Goal: Use online tool/utility: Utilize a website feature to perform a specific function

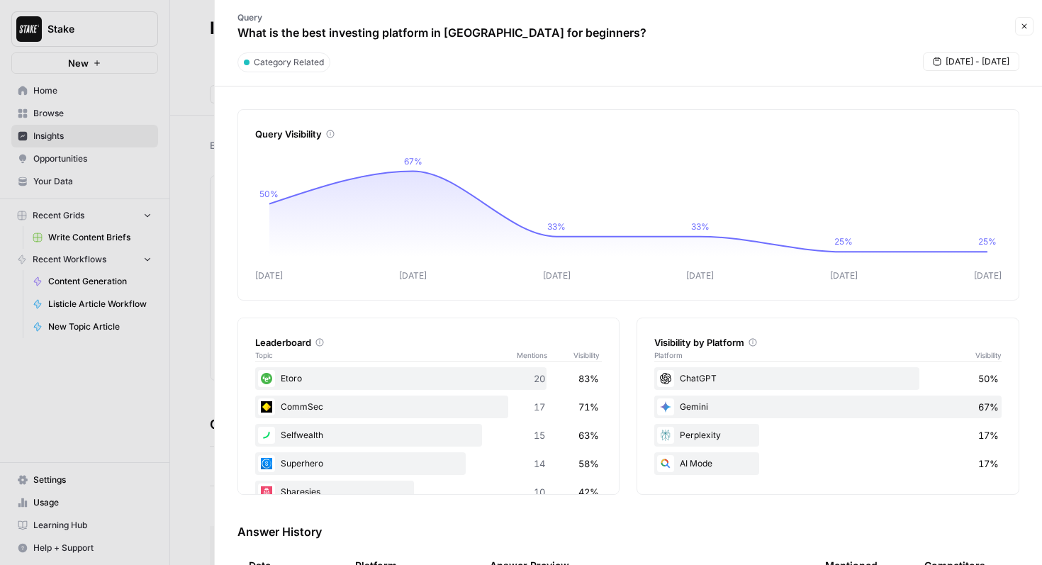
scroll to position [386, 0]
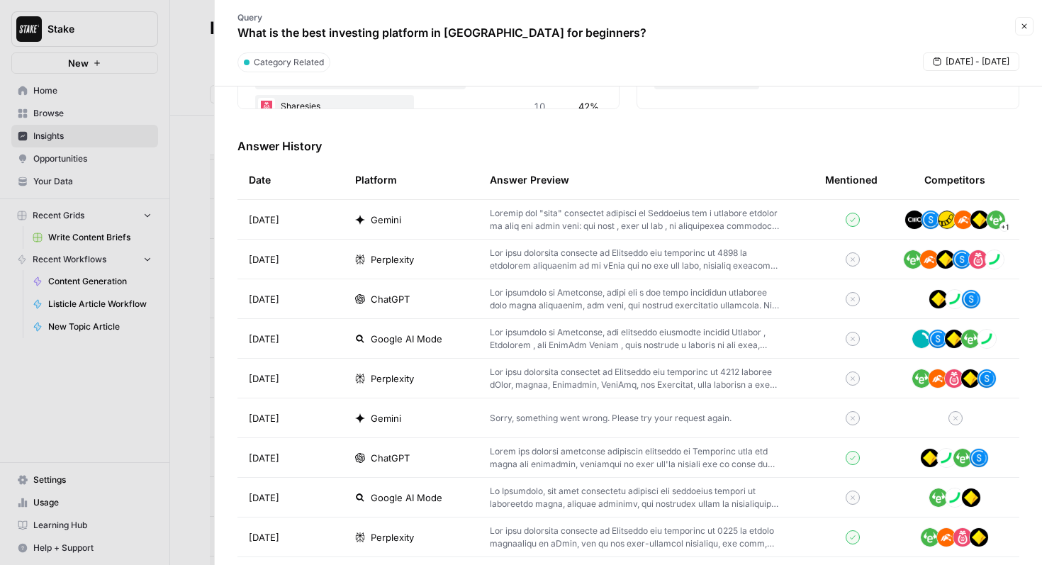
click at [1028, 28] on icon "button" at bounding box center [1025, 26] width 9 height 9
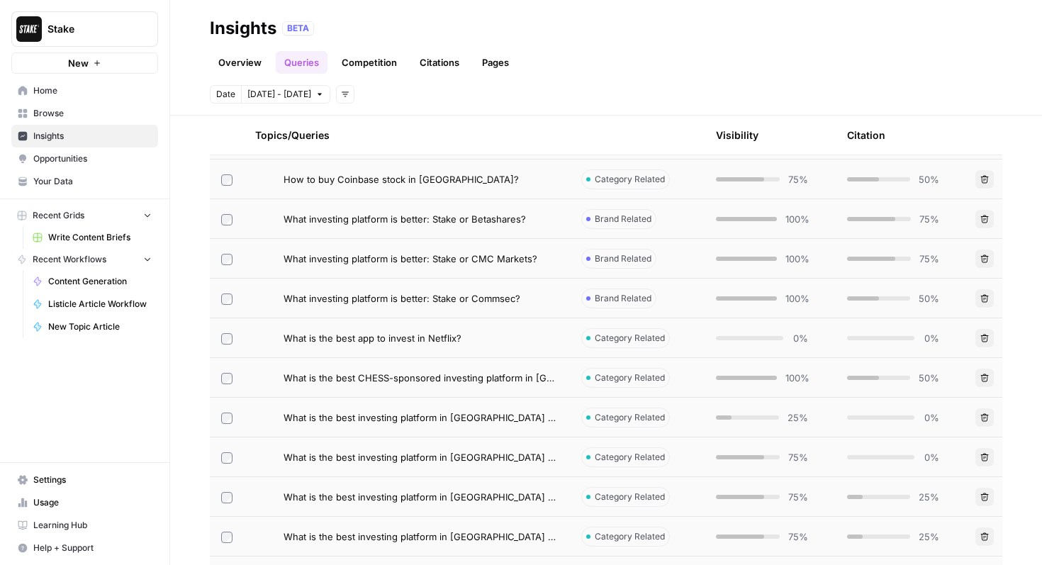
click at [251, 69] on link "Overview" at bounding box center [240, 62] width 60 height 23
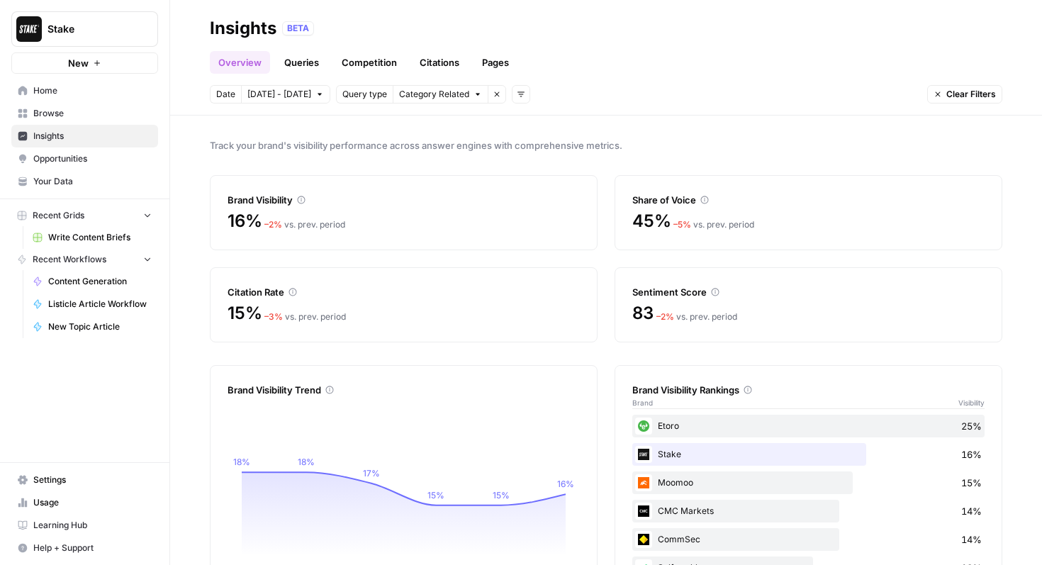
click at [308, 65] on link "Queries" at bounding box center [302, 62] width 52 height 23
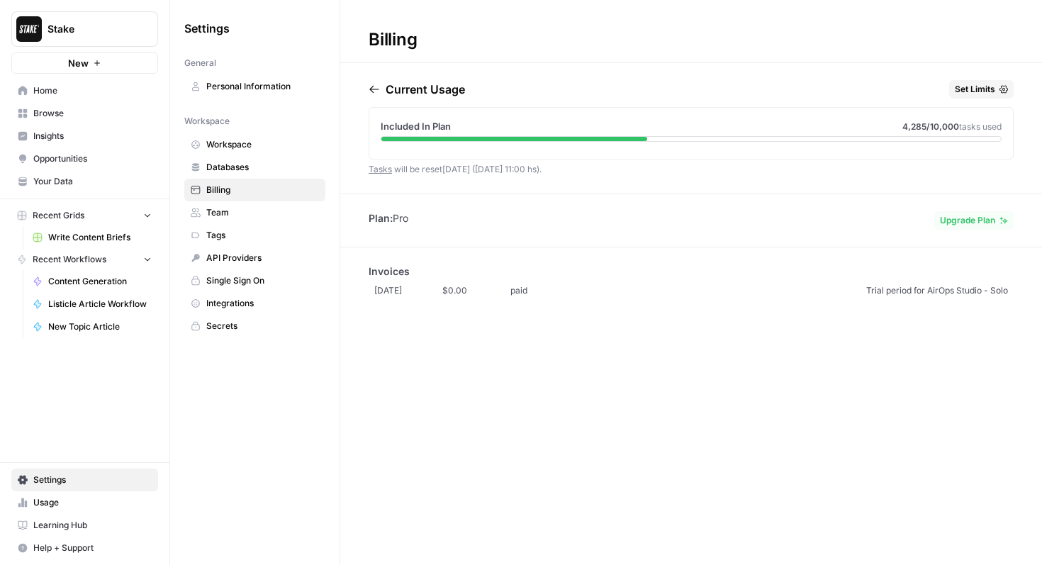
click at [65, 93] on span "Home" at bounding box center [92, 90] width 118 height 13
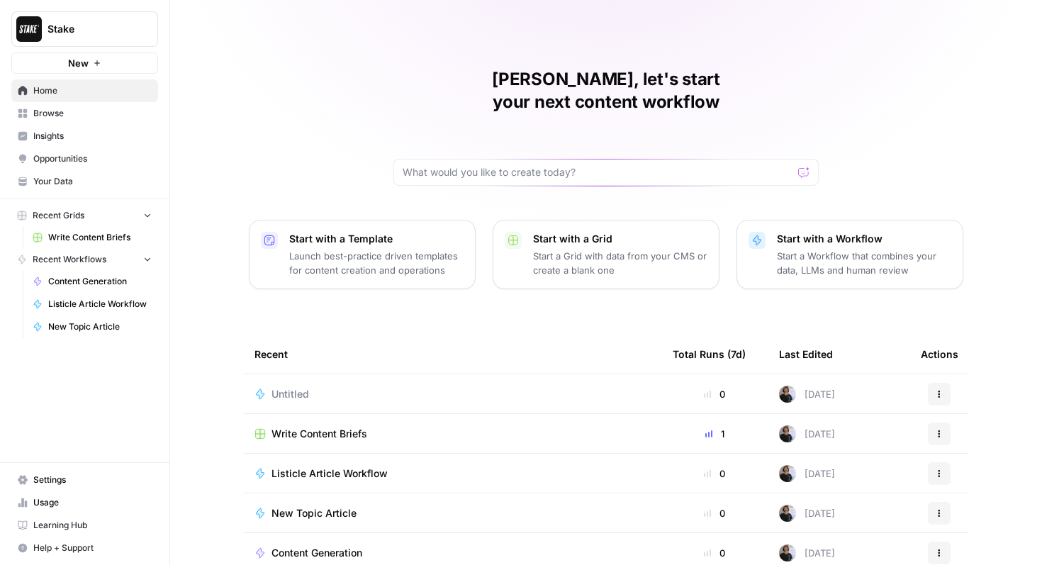
click at [75, 110] on span "Browse" at bounding box center [92, 113] width 118 height 13
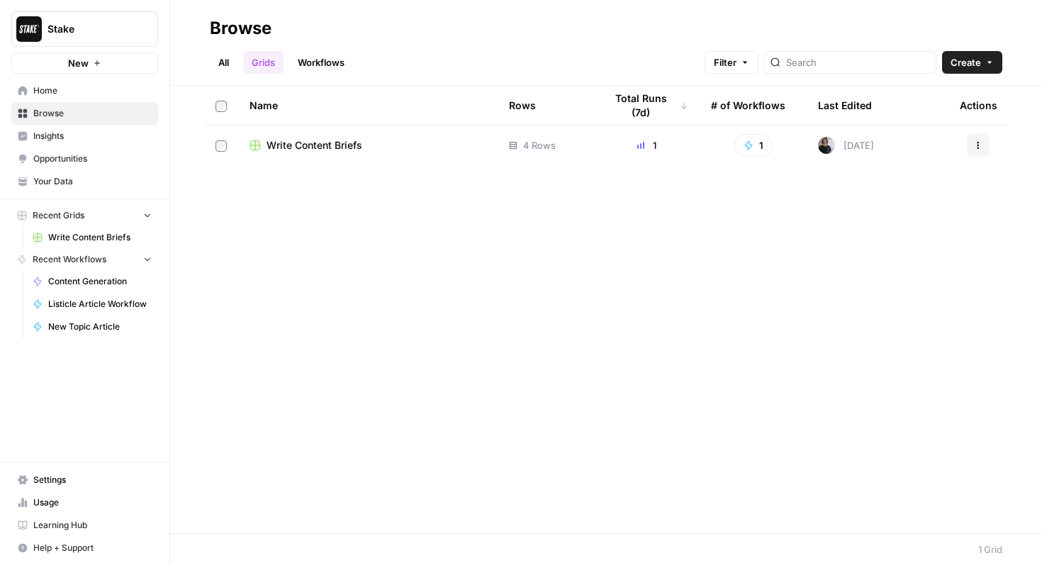
click at [87, 94] on span "Home" at bounding box center [92, 90] width 118 height 13
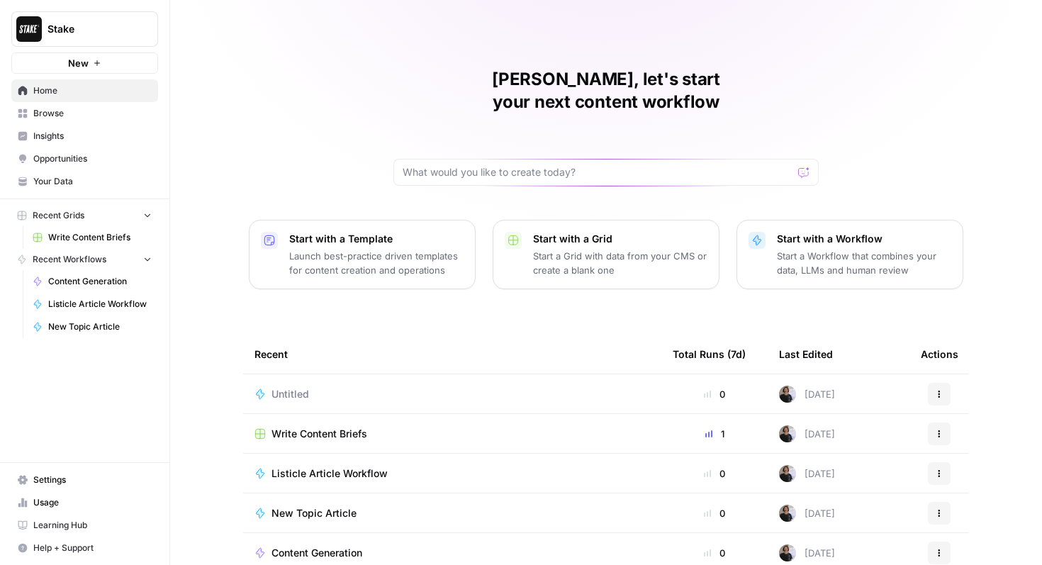
click at [90, 113] on span "Browse" at bounding box center [92, 113] width 118 height 13
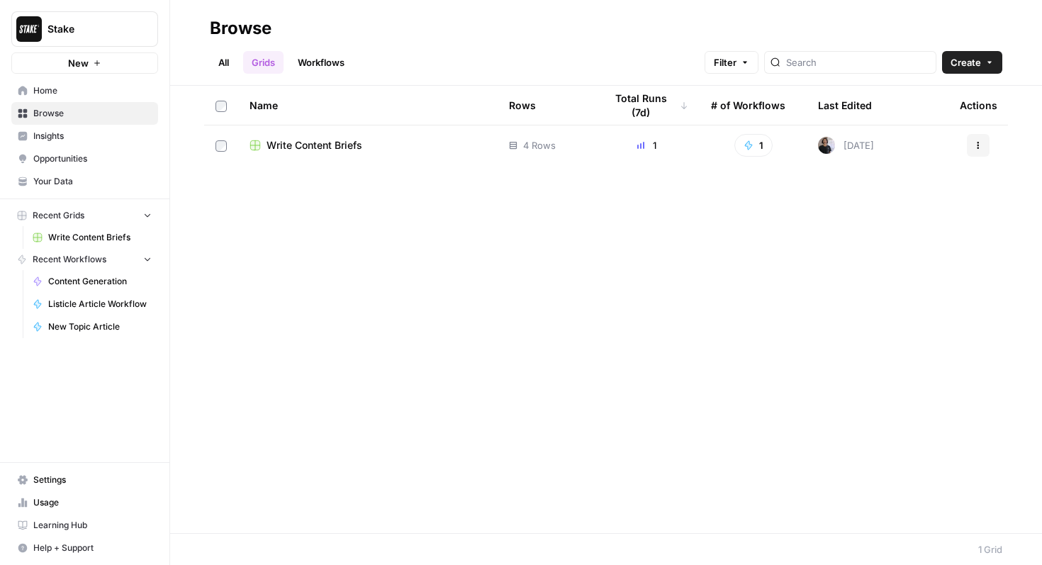
click at [339, 148] on span "Write Content Briefs" at bounding box center [315, 145] width 96 height 14
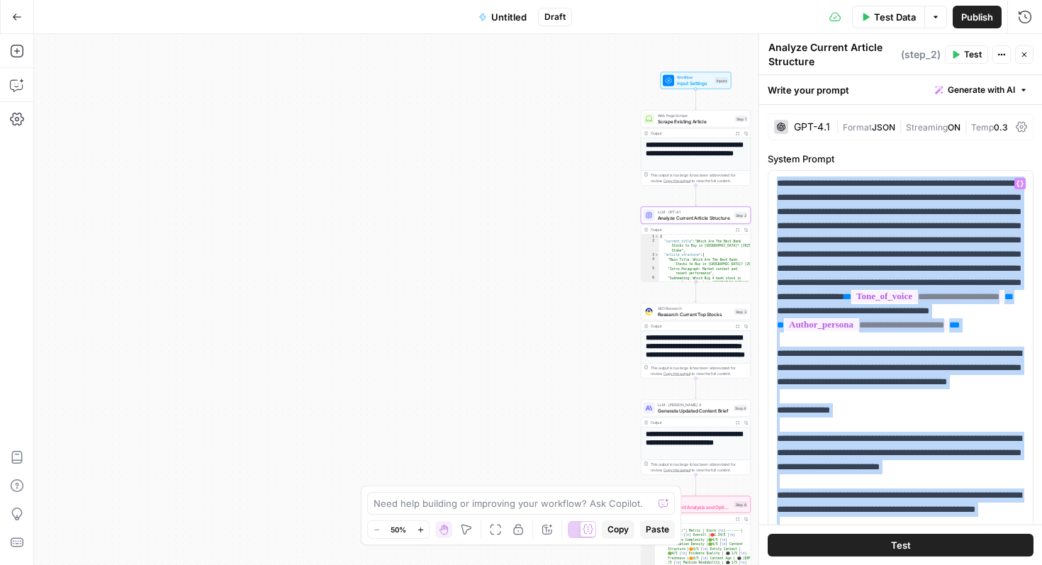
scroll to position [709, 0]
